Goal: Contribute content: Contribute content

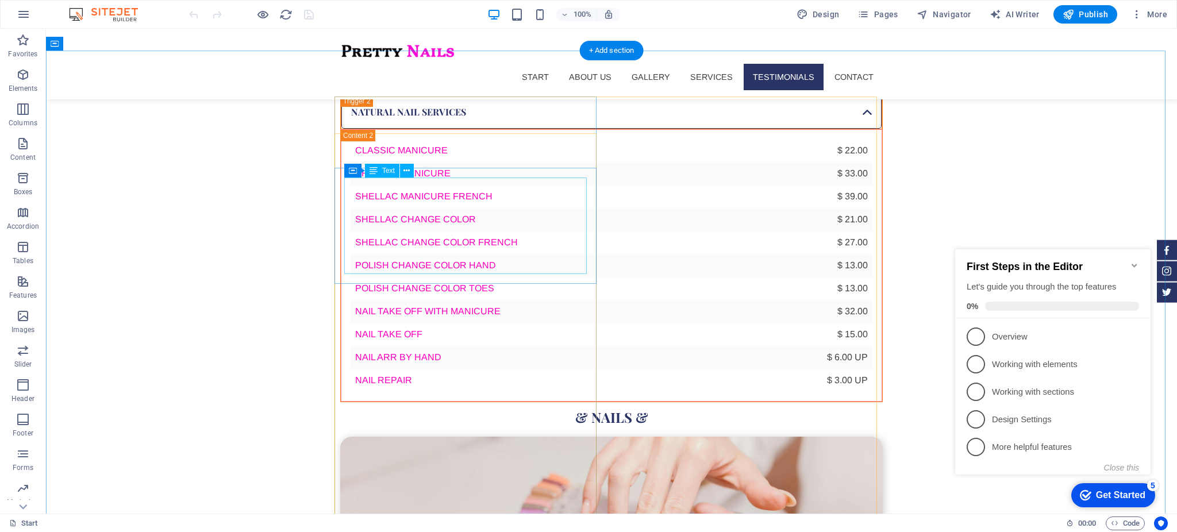
scroll to position [3217, 0]
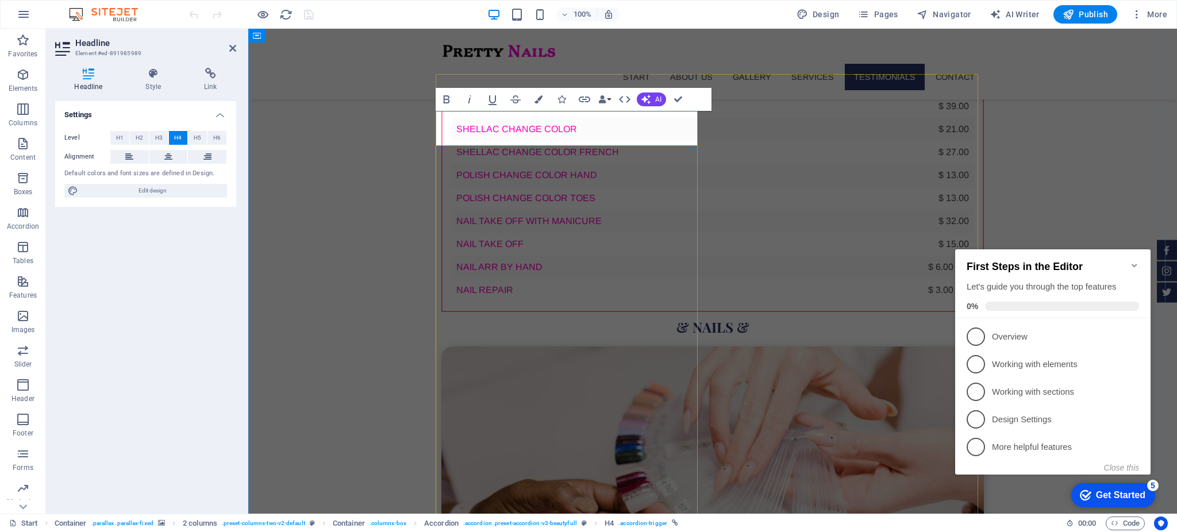
scroll to position [0, 3]
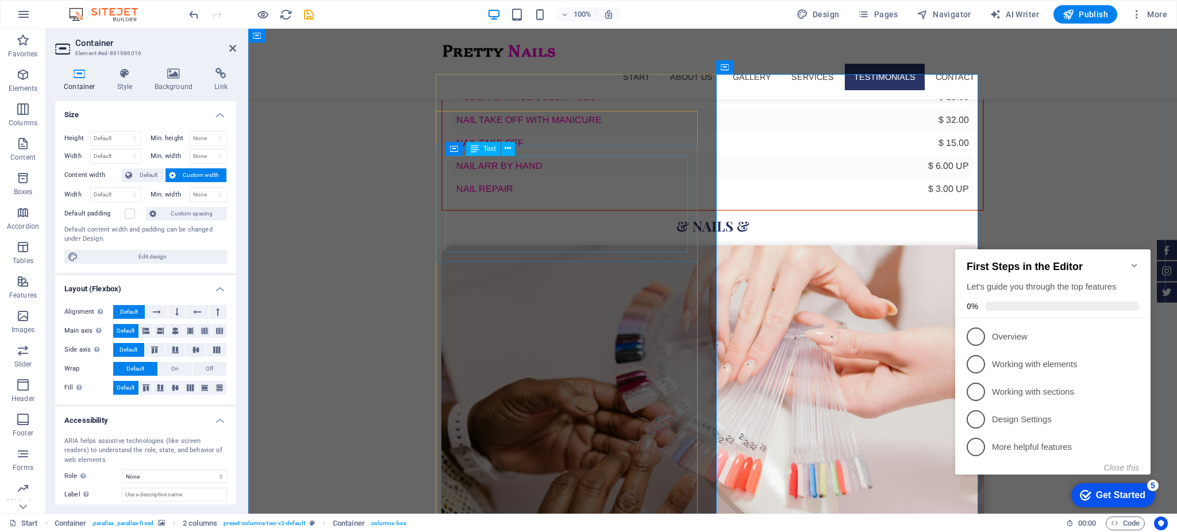
scroll to position [3217, 0]
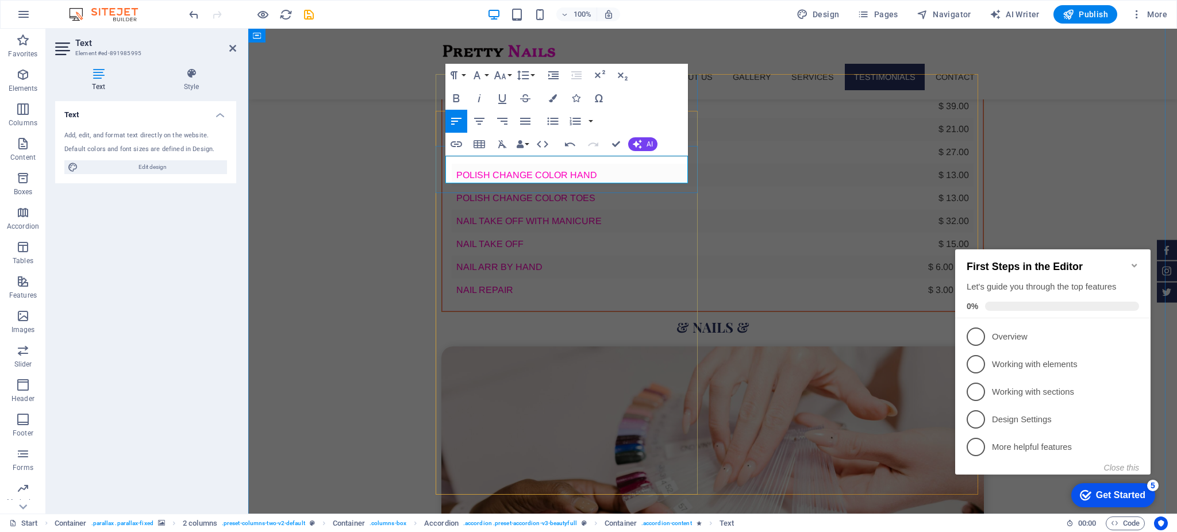
scroll to position [401, 1]
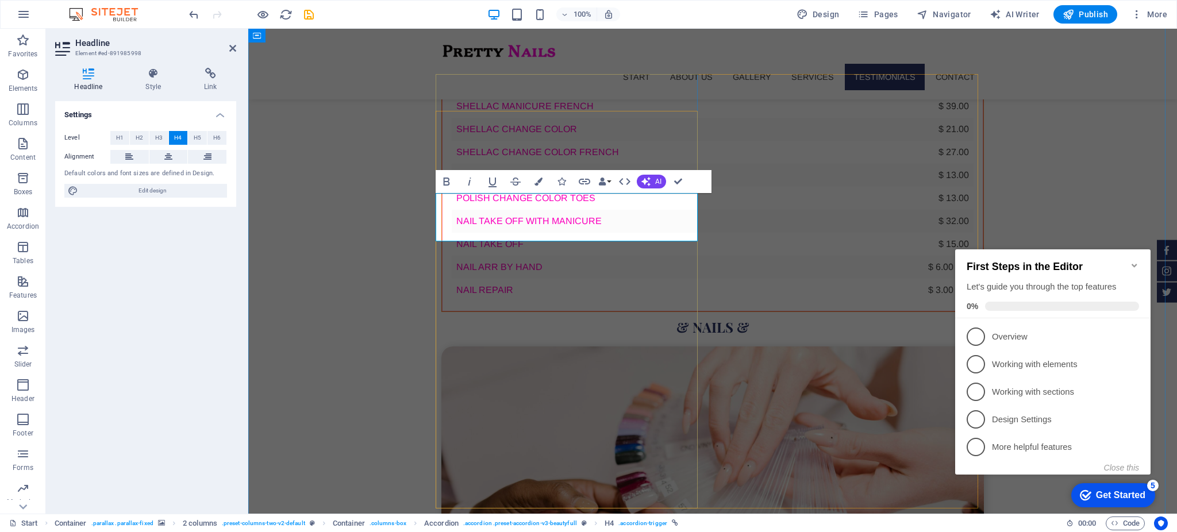
scroll to position [131, 3]
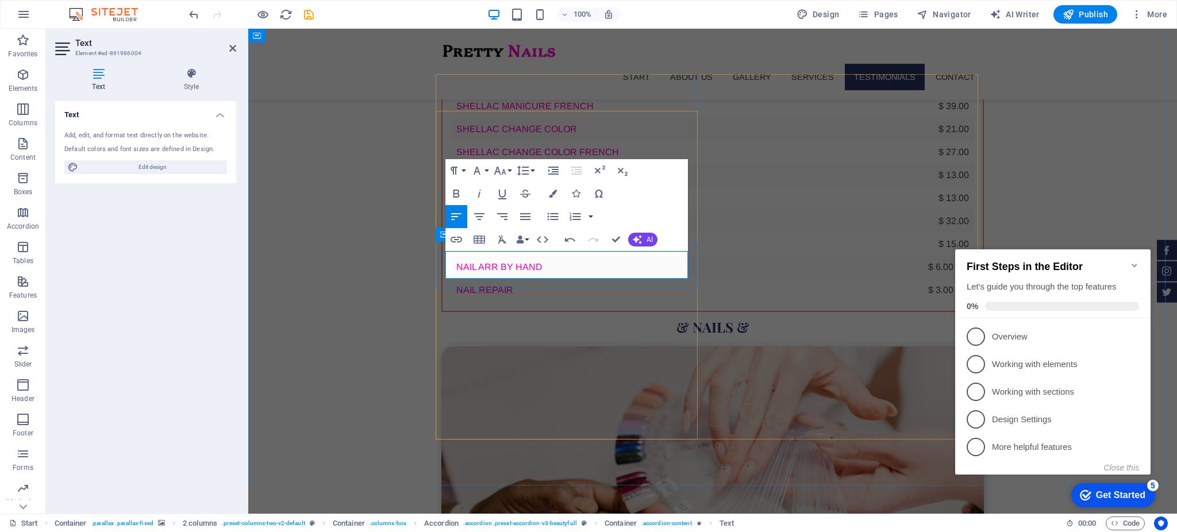
scroll to position [723, 1]
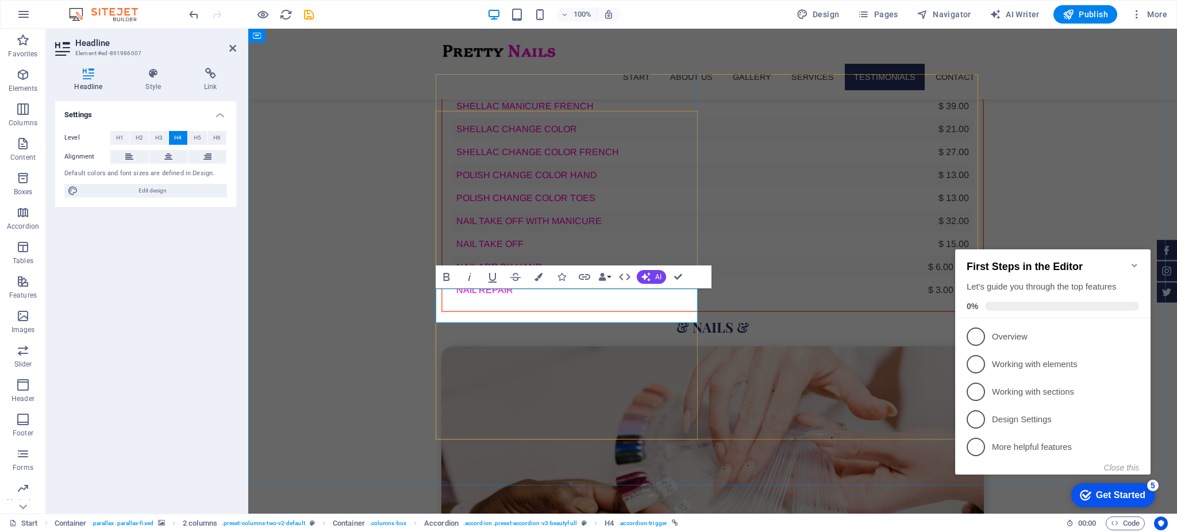
scroll to position [41, 3]
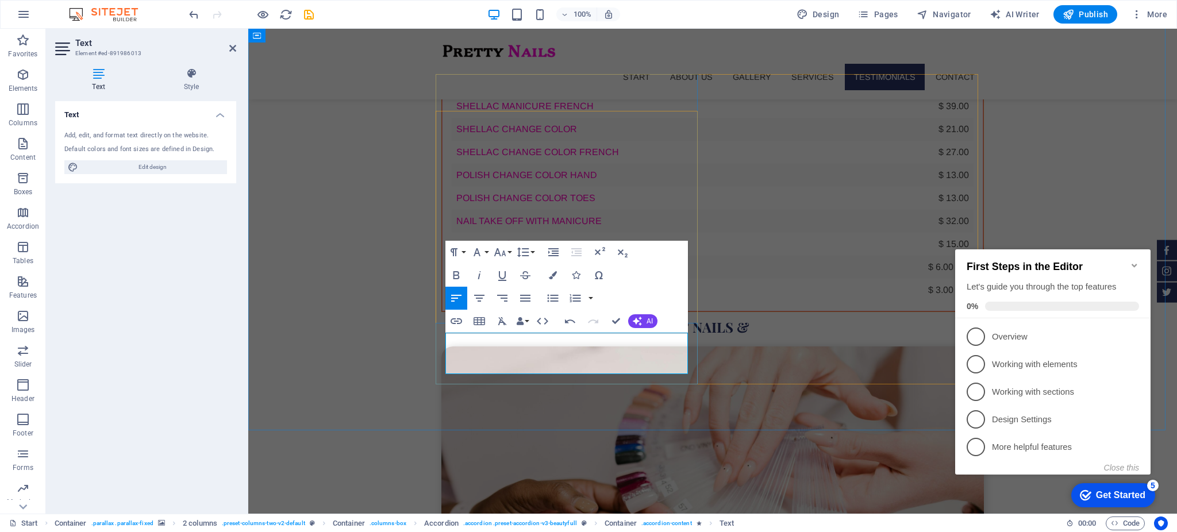
scroll to position [761, 1]
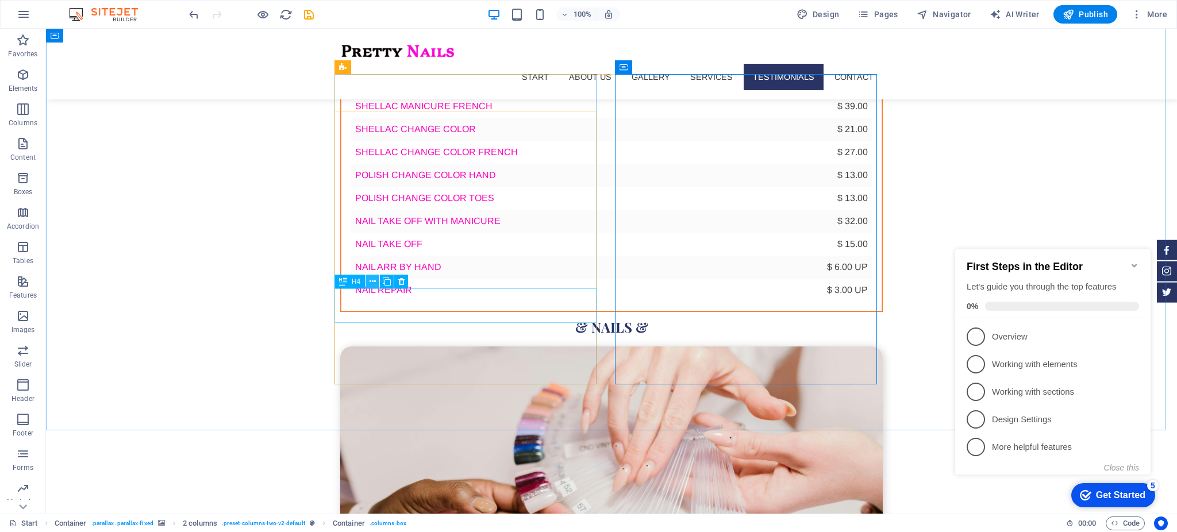
click at [371, 281] on icon at bounding box center [372, 282] width 6 height 12
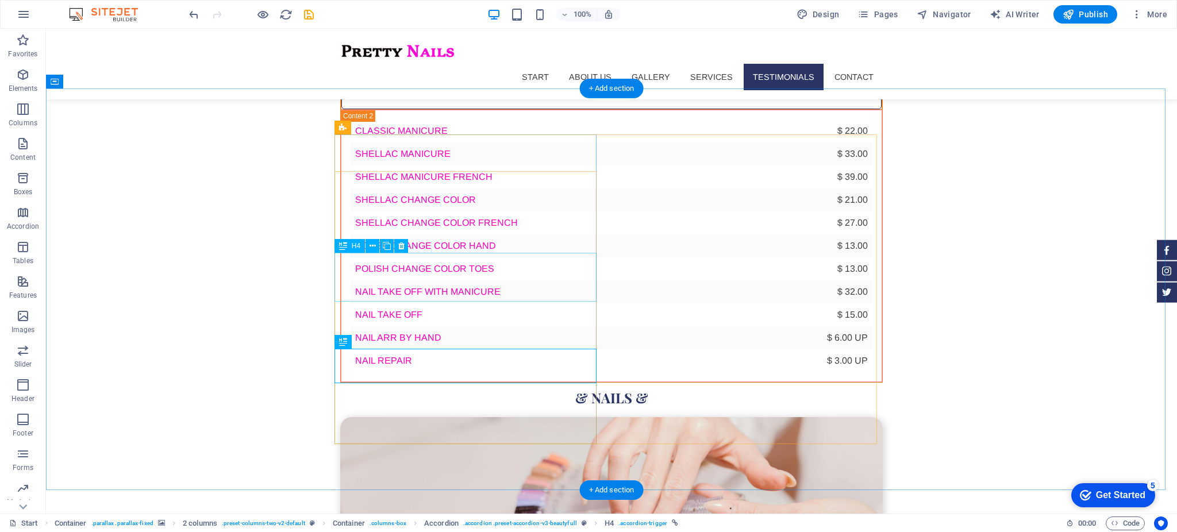
scroll to position [3239, 0]
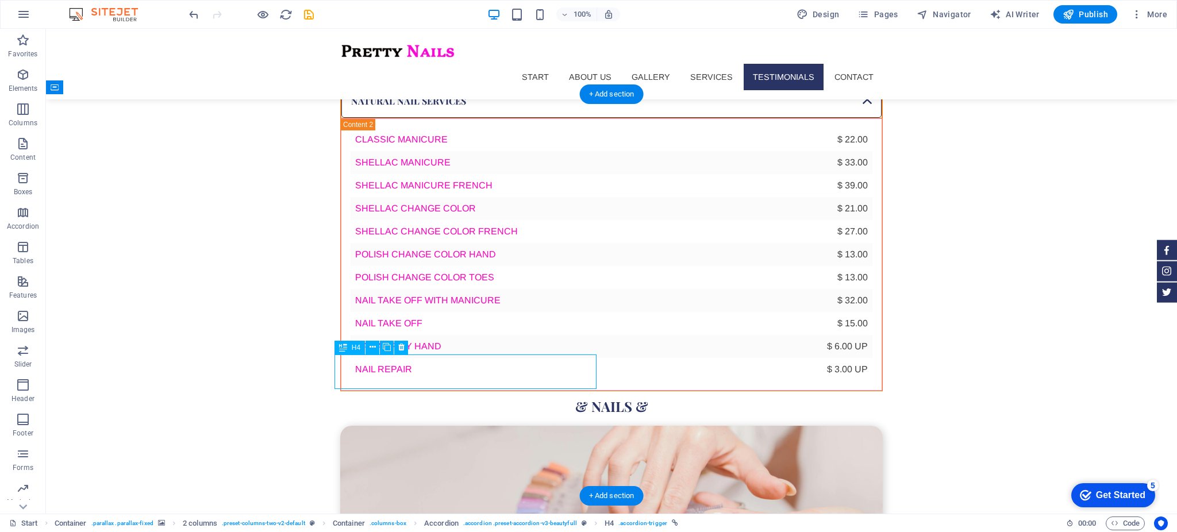
click at [948, 11] on span "Navigator" at bounding box center [944, 14] width 55 height 11
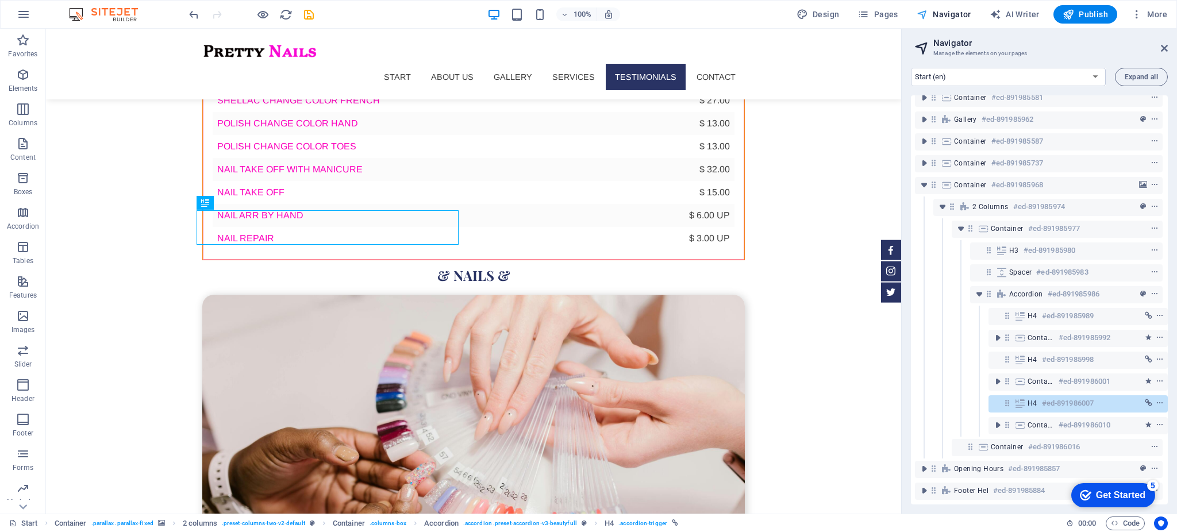
scroll to position [3231, 0]
click at [1156, 399] on icon "context-menu" at bounding box center [1160, 403] width 8 height 8
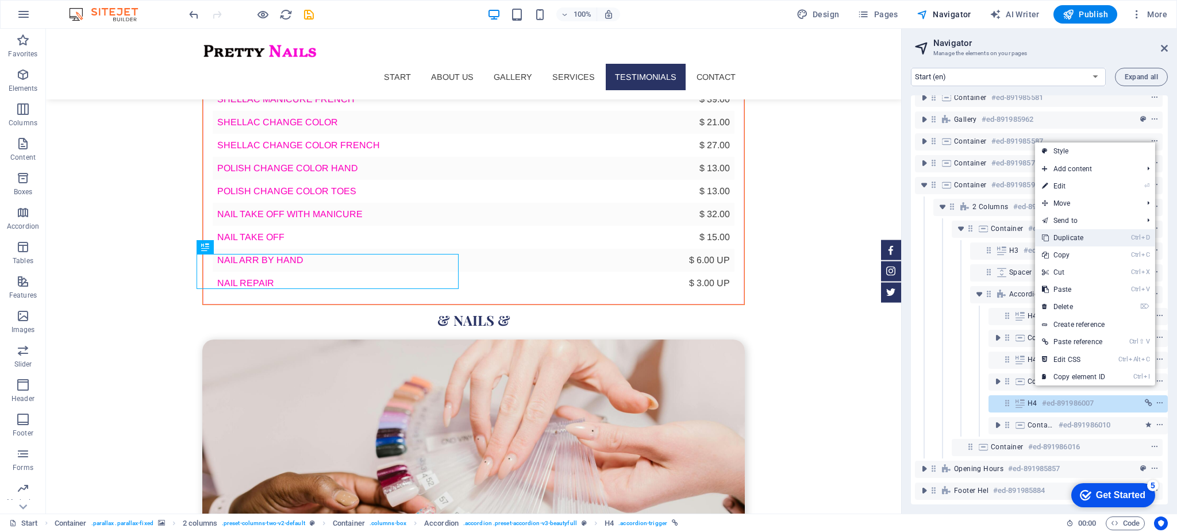
click at [1092, 240] on link "Ctrl D Duplicate" at bounding box center [1073, 237] width 77 height 17
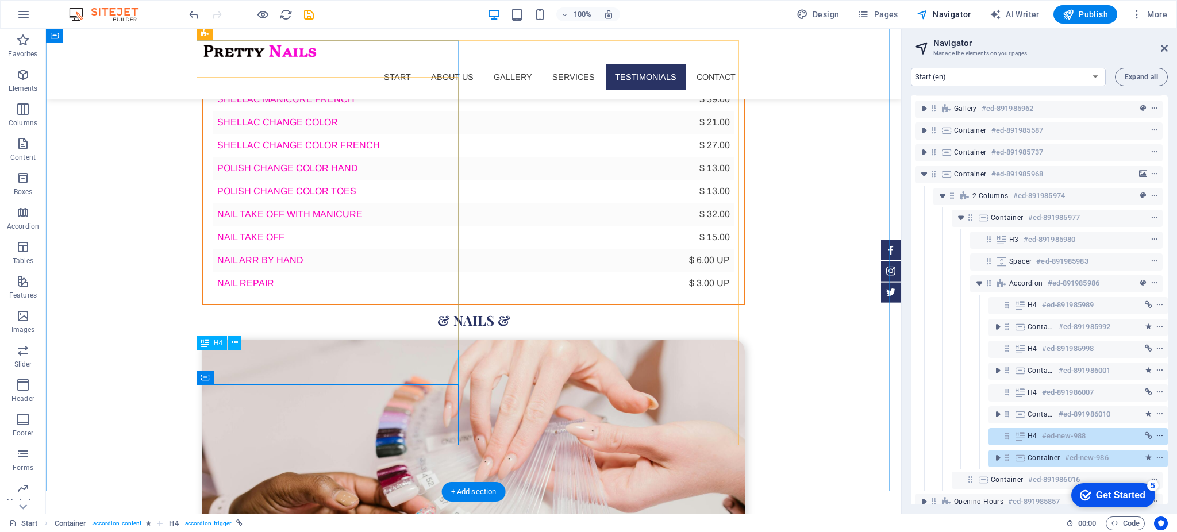
click at [1156, 437] on icon "context-menu" at bounding box center [1160, 436] width 8 height 8
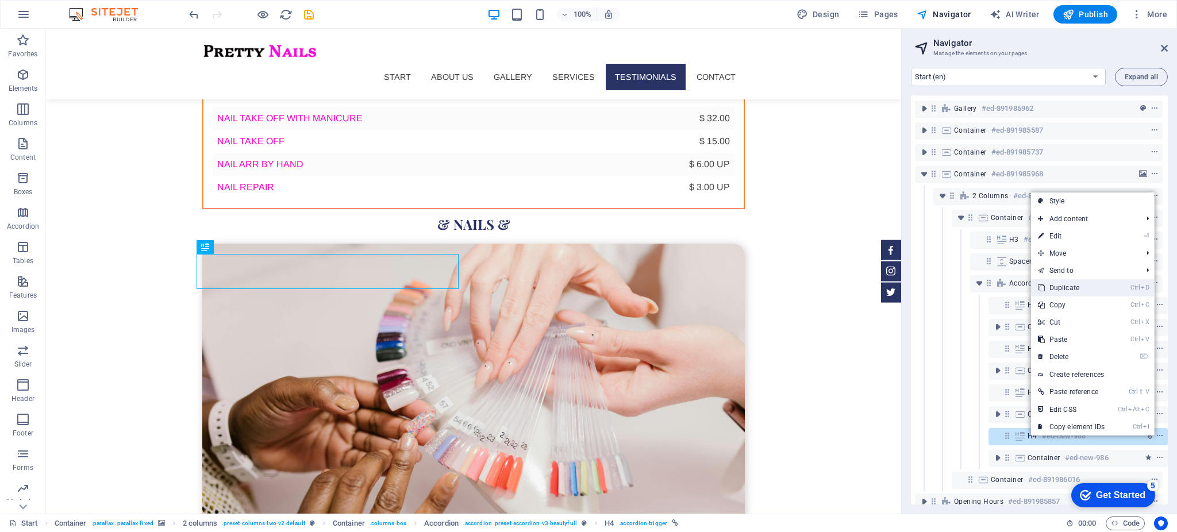
click at [1088, 284] on link "Ctrl D Duplicate" at bounding box center [1071, 287] width 80 height 17
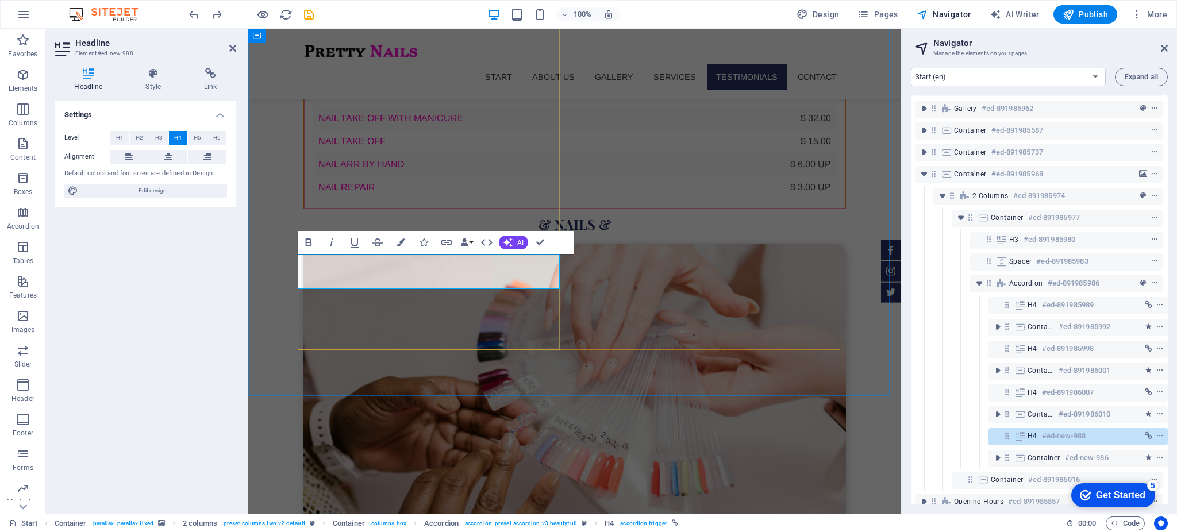
scroll to position [0, 3]
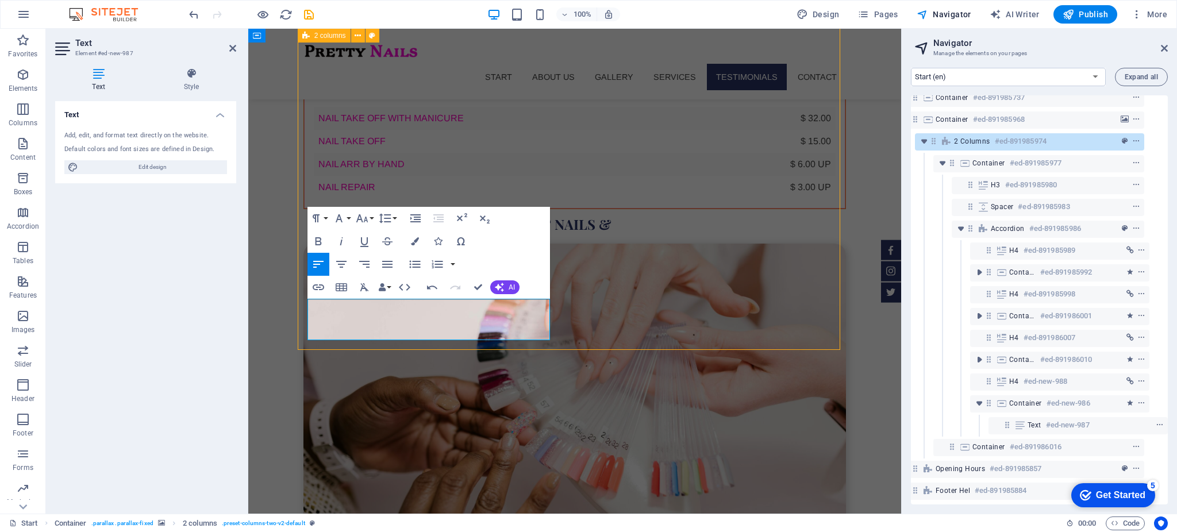
scroll to position [3283, 0]
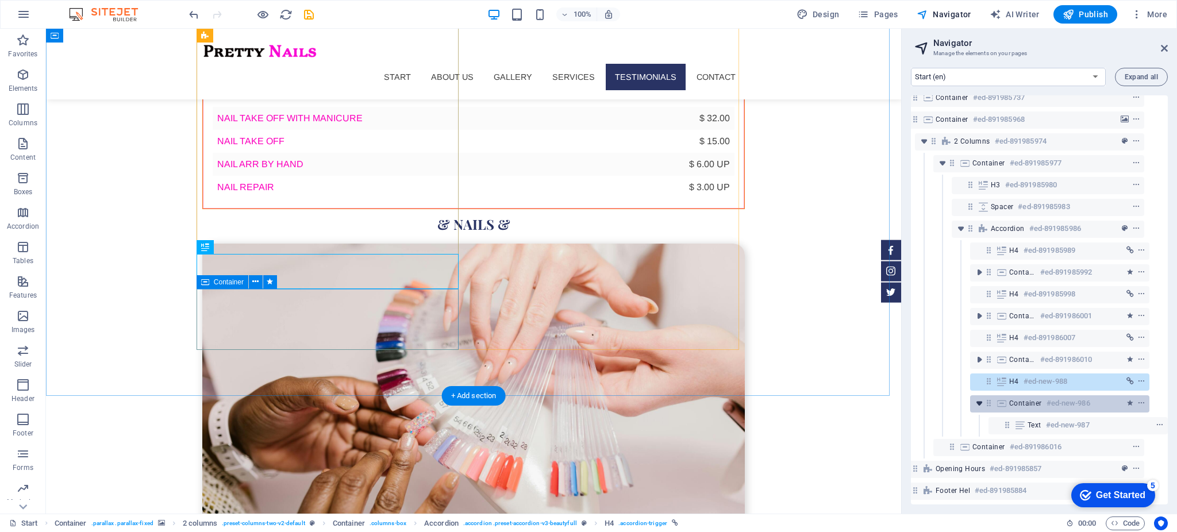
click at [980, 398] on icon "toggle-expand" at bounding box center [978, 403] width 11 height 11
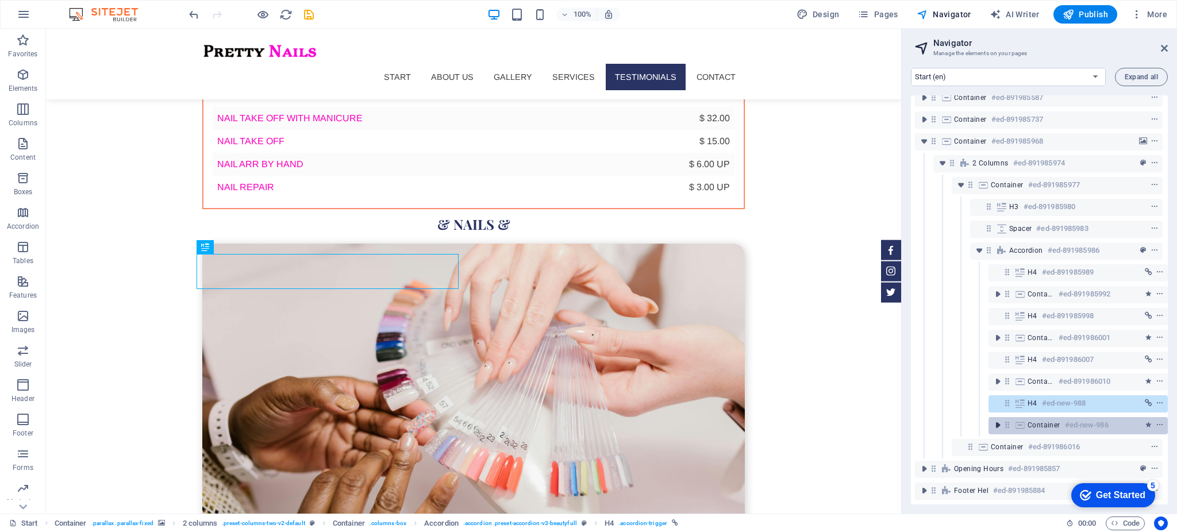
scroll to position [152, 2]
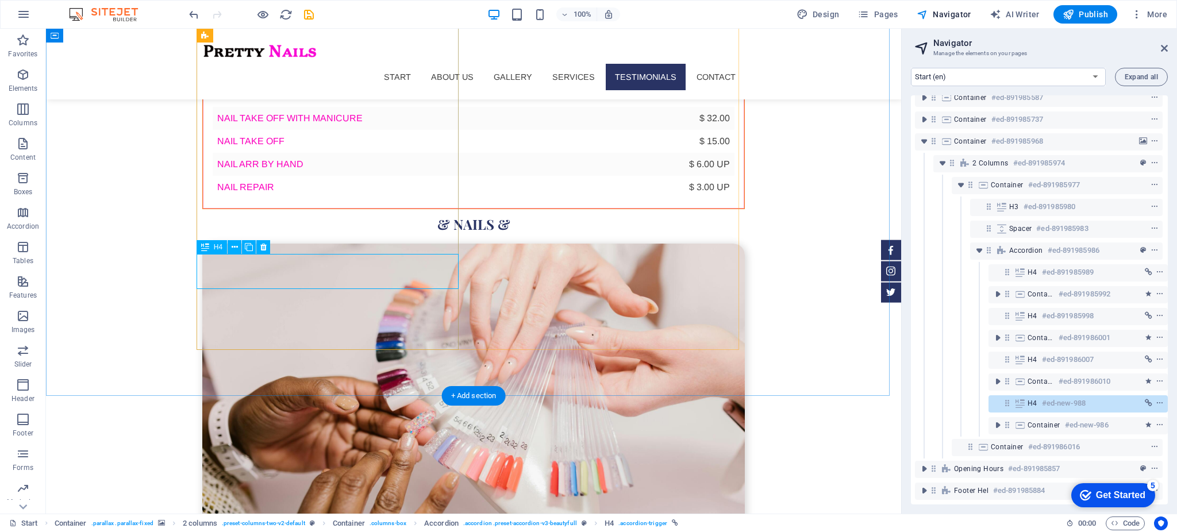
click at [1111, 396] on div at bounding box center [1138, 403] width 54 height 14
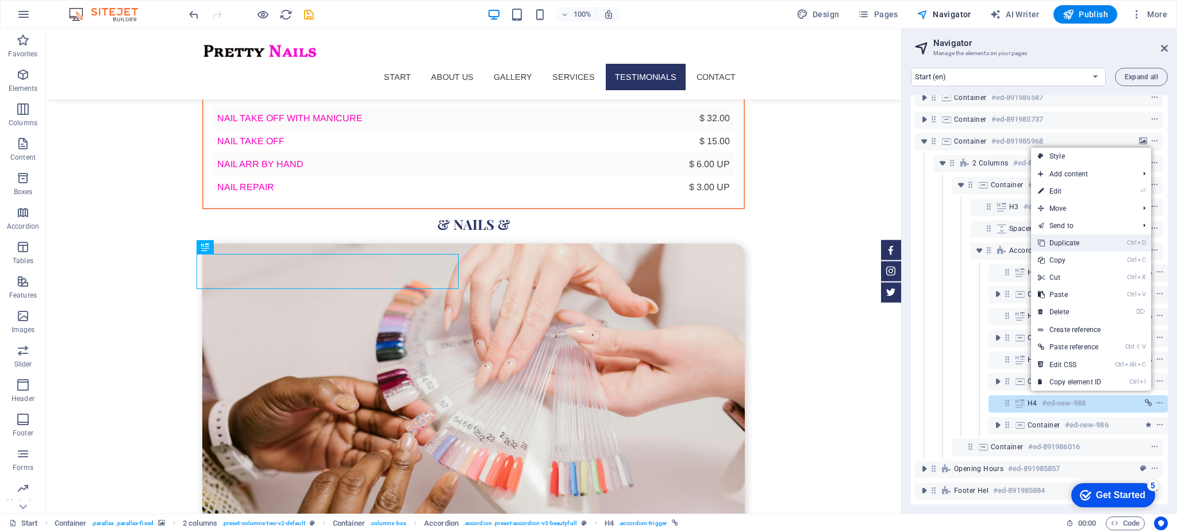
click at [1056, 246] on link "Ctrl D Duplicate" at bounding box center [1069, 242] width 77 height 17
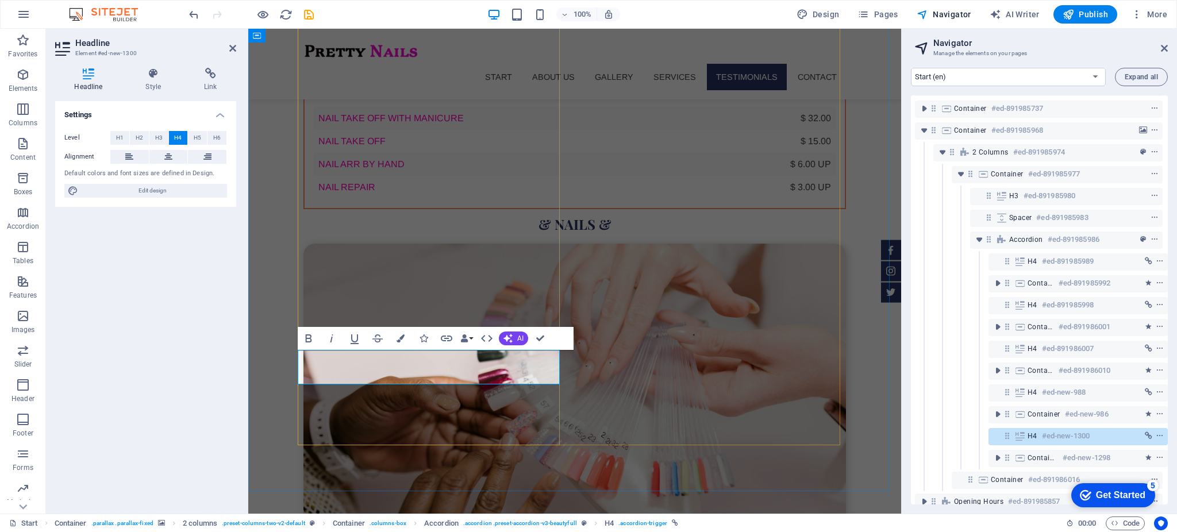
scroll to position [0, 3]
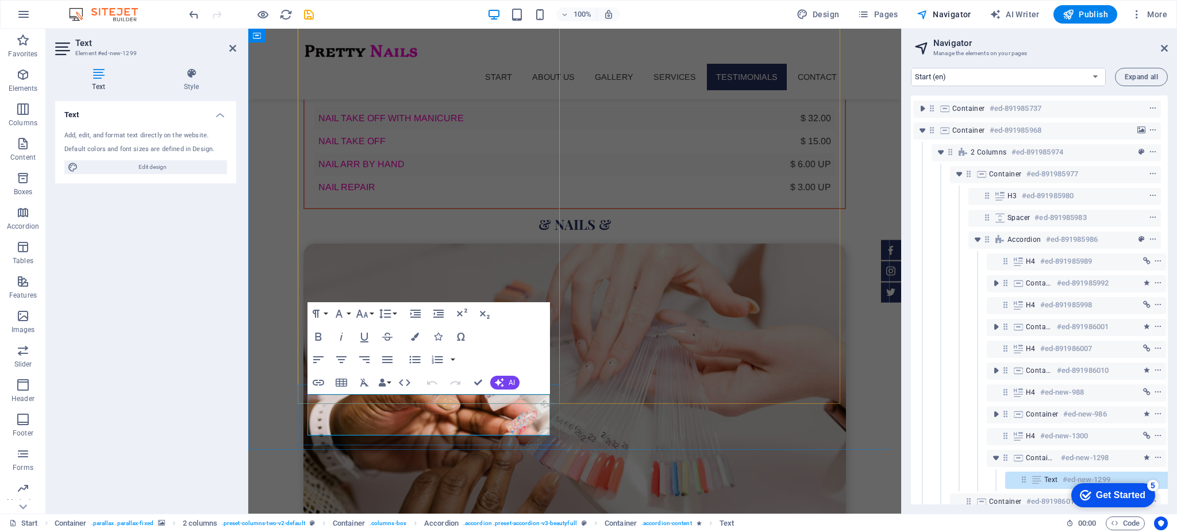
scroll to position [218, 21]
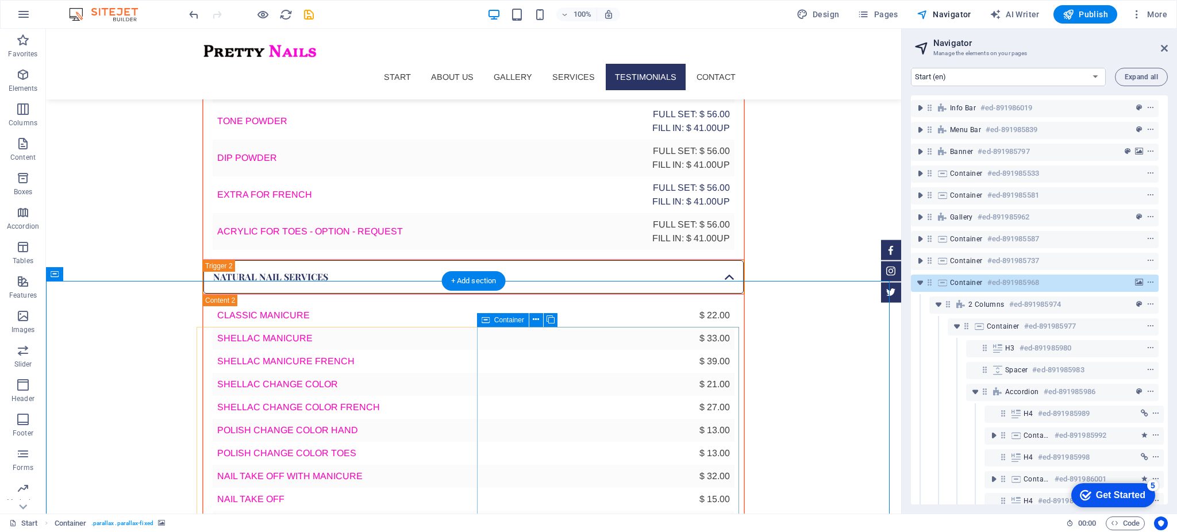
scroll to position [2870, 0]
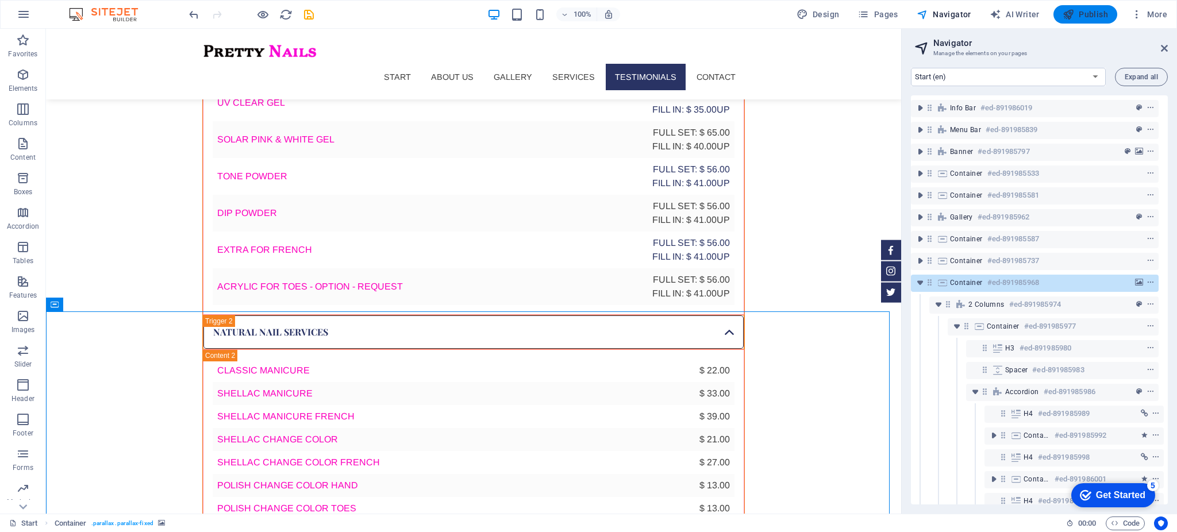
click at [1092, 20] on span "Publish" at bounding box center [1084, 14] width 45 height 11
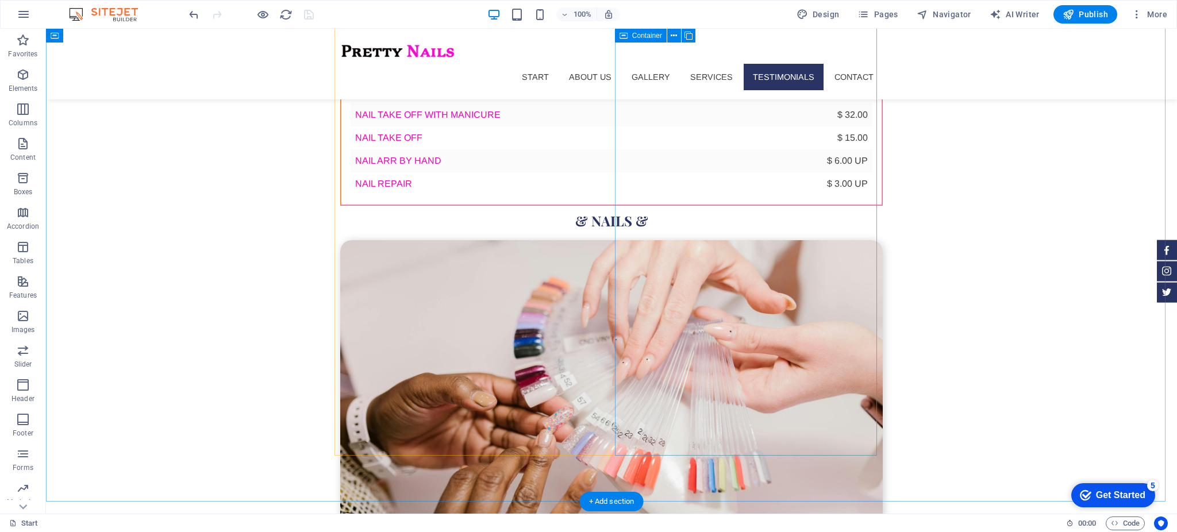
scroll to position [3286, 0]
